Goal: Task Accomplishment & Management: Complete application form

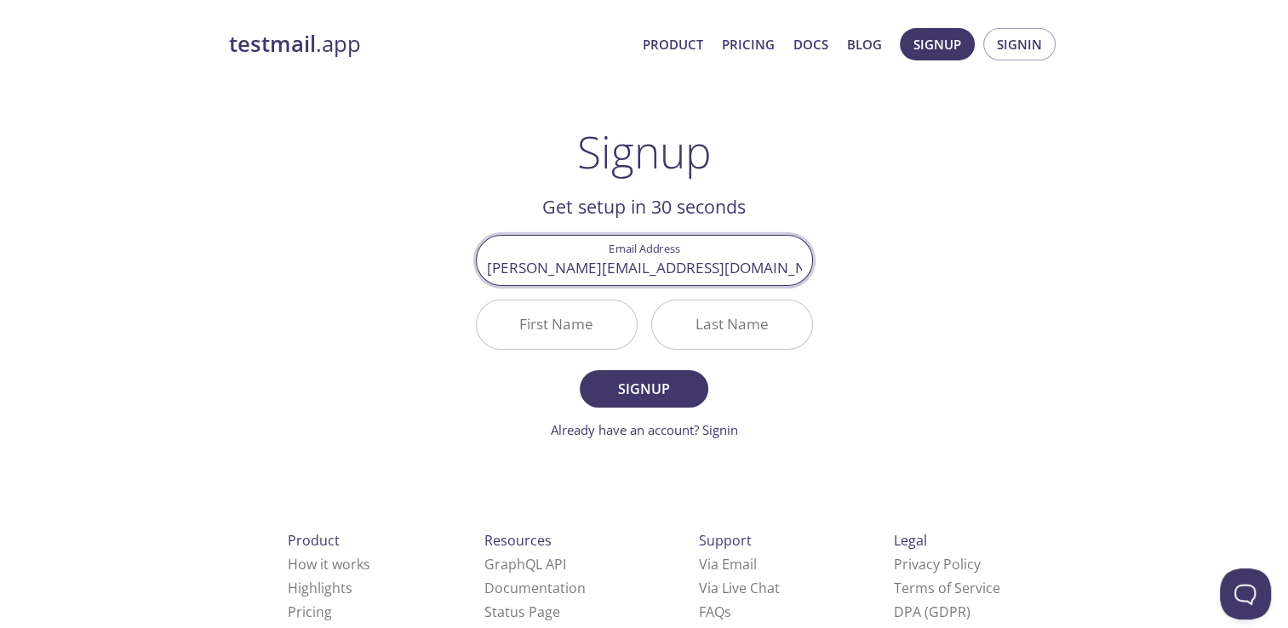
click at [596, 323] on input "First Name" at bounding box center [557, 324] width 160 height 49
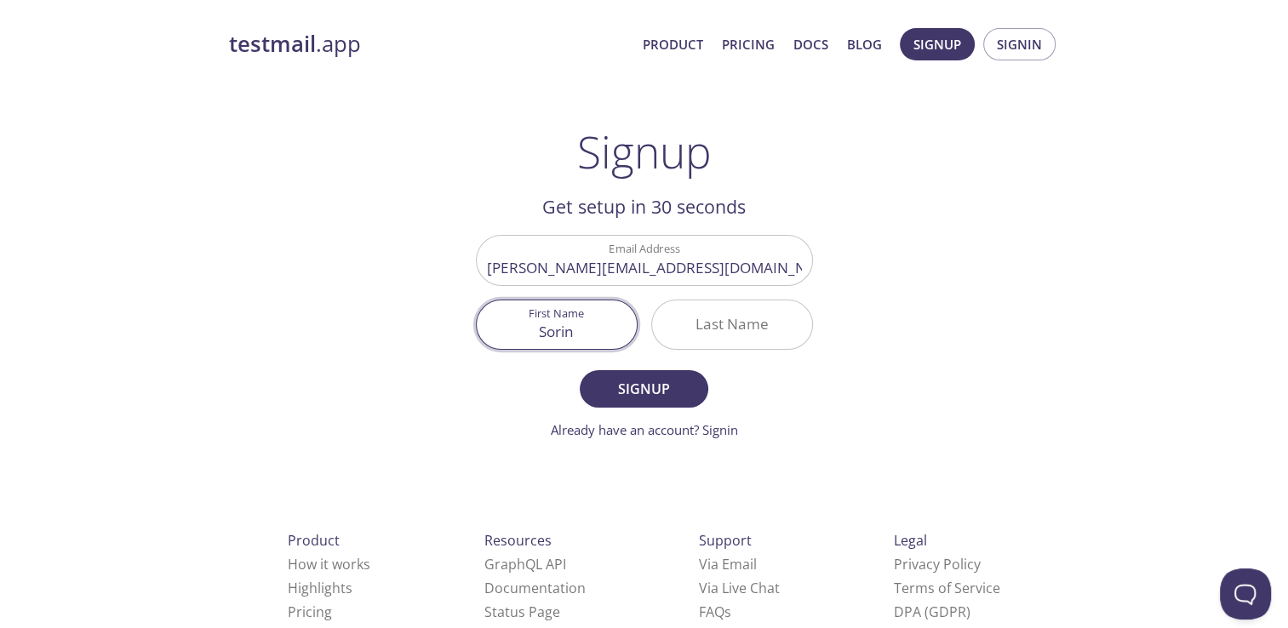
type input "Sorin"
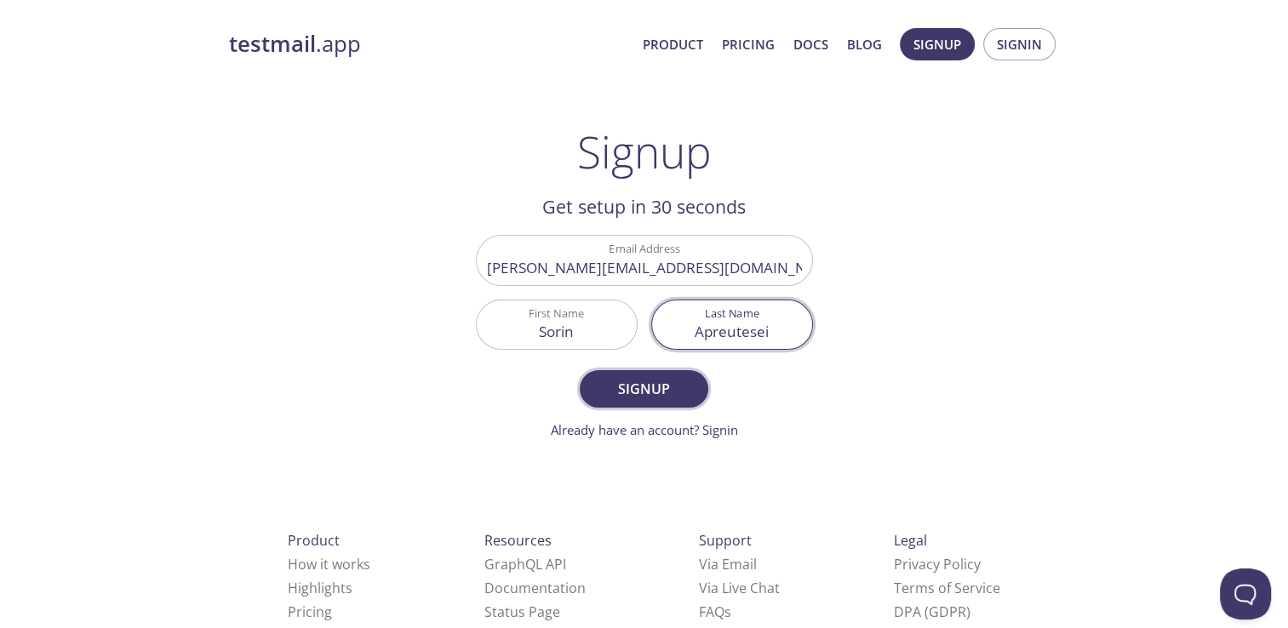
type input "Apreutesei"
click at [615, 391] on span "Signup" at bounding box center [643, 389] width 90 height 24
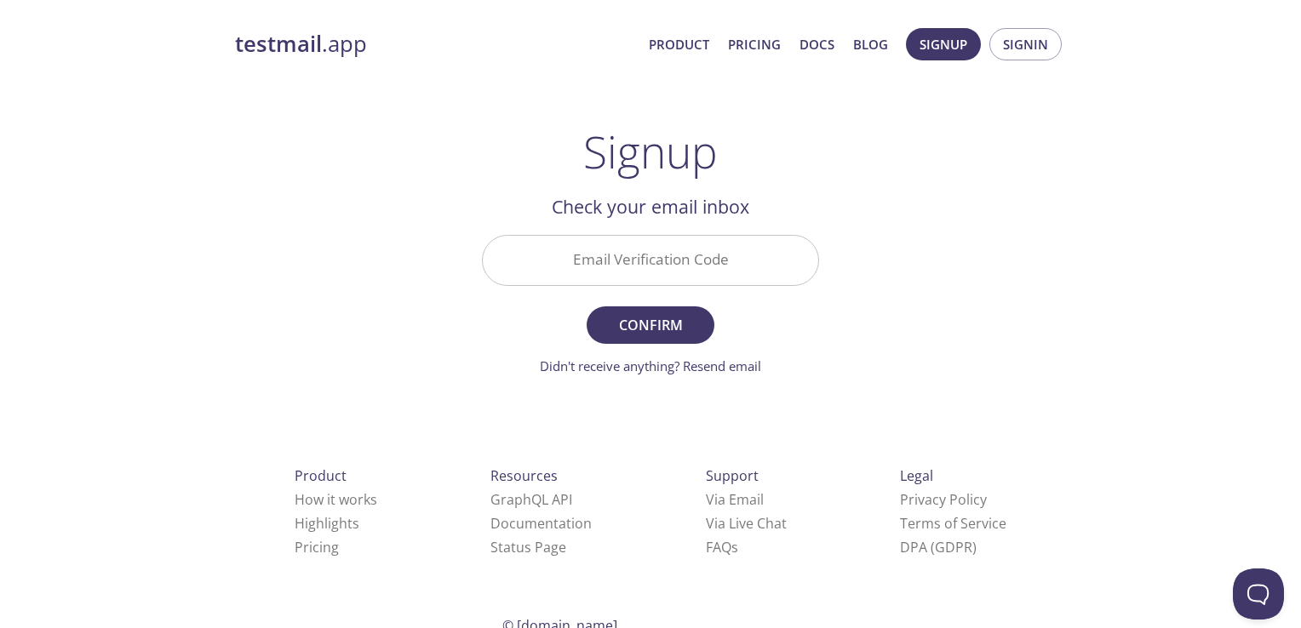
click at [630, 270] on input "Email Verification Code" at bounding box center [650, 260] width 335 height 49
click at [689, 192] on h2 "Check your email inbox" at bounding box center [650, 206] width 337 height 29
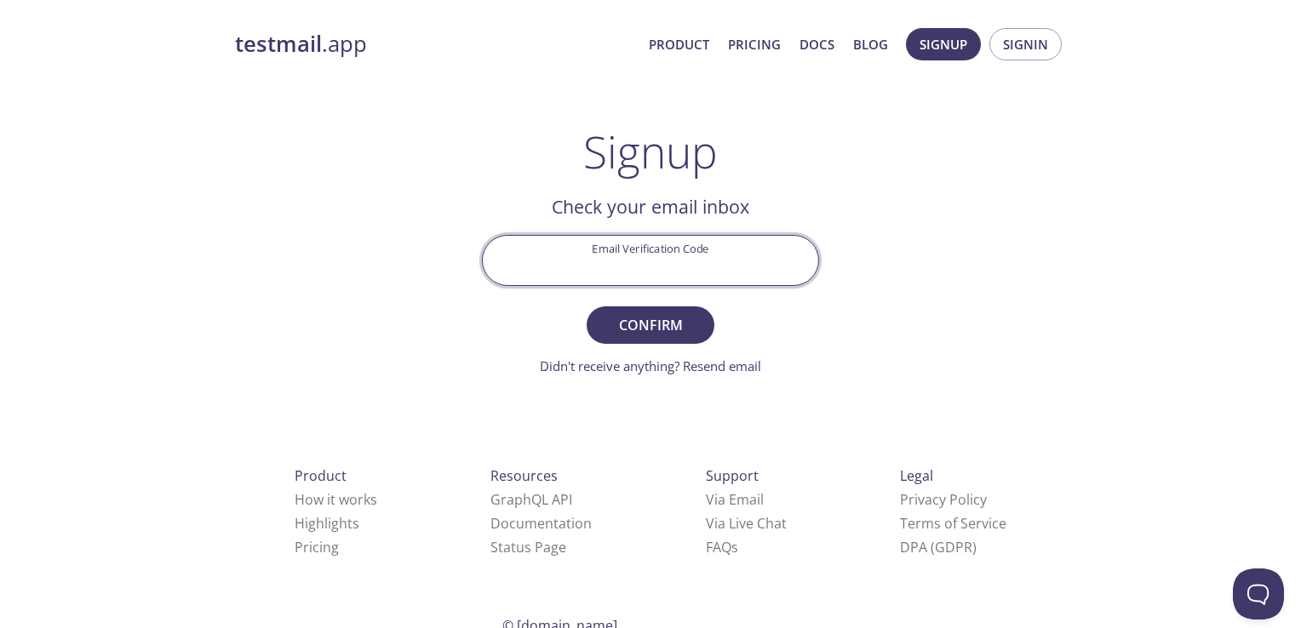
click at [622, 266] on input "Email Verification Code" at bounding box center [650, 260] width 335 height 49
paste input "D8HKSAB"
type input "D8HKSAB"
click at [666, 307] on button "Confirm" at bounding box center [650, 324] width 128 height 37
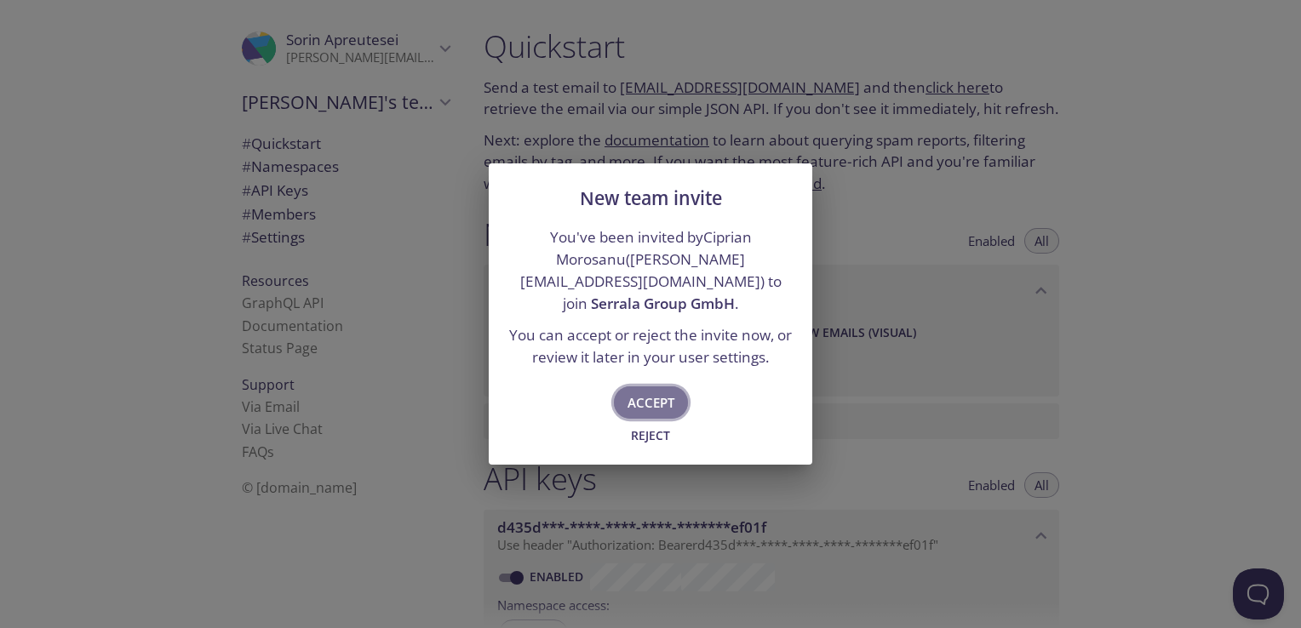
click at [653, 392] on span "Accept" at bounding box center [650, 403] width 47 height 22
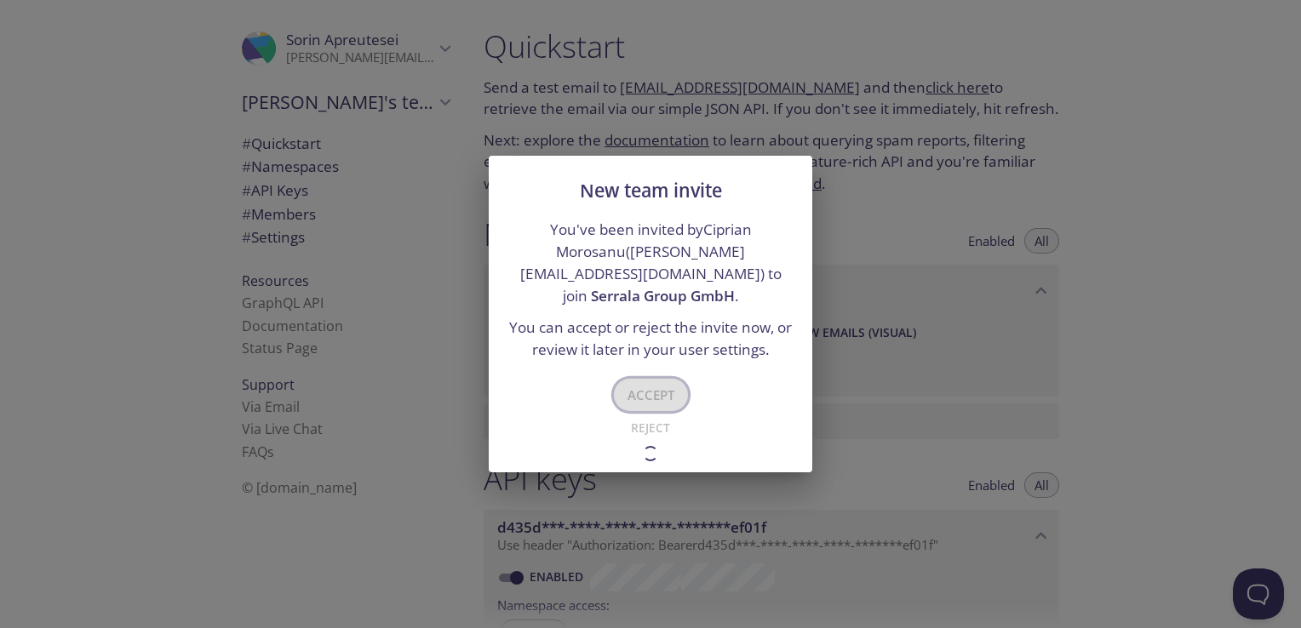
type input "Serrala Group GmbH"
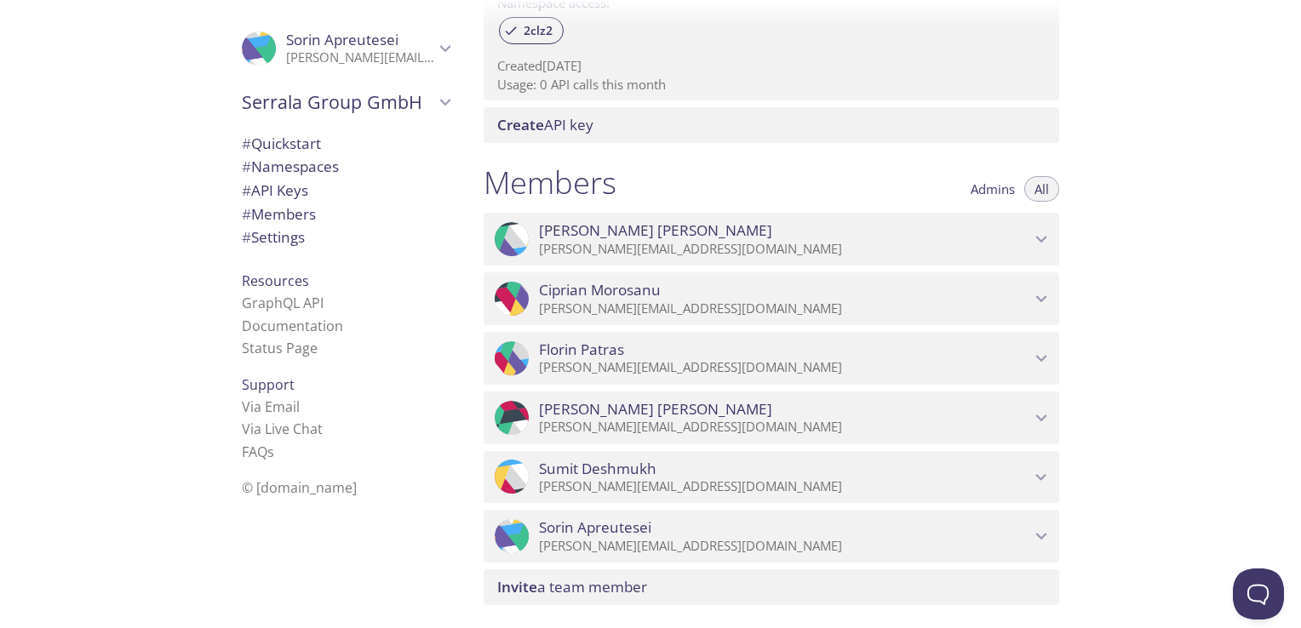
scroll to position [688, 0]
